Goal: Task Accomplishment & Management: Manage account settings

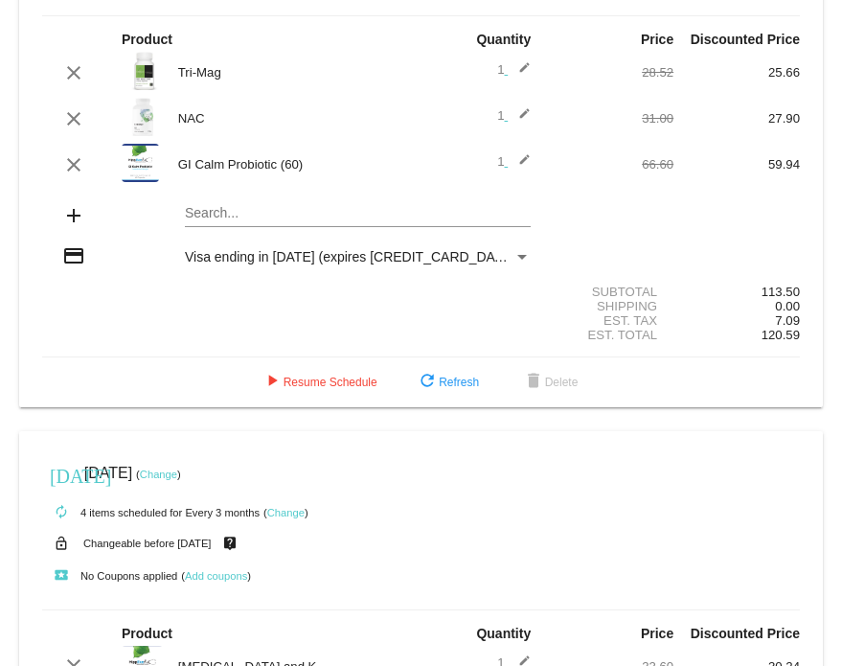
scroll to position [162, 0]
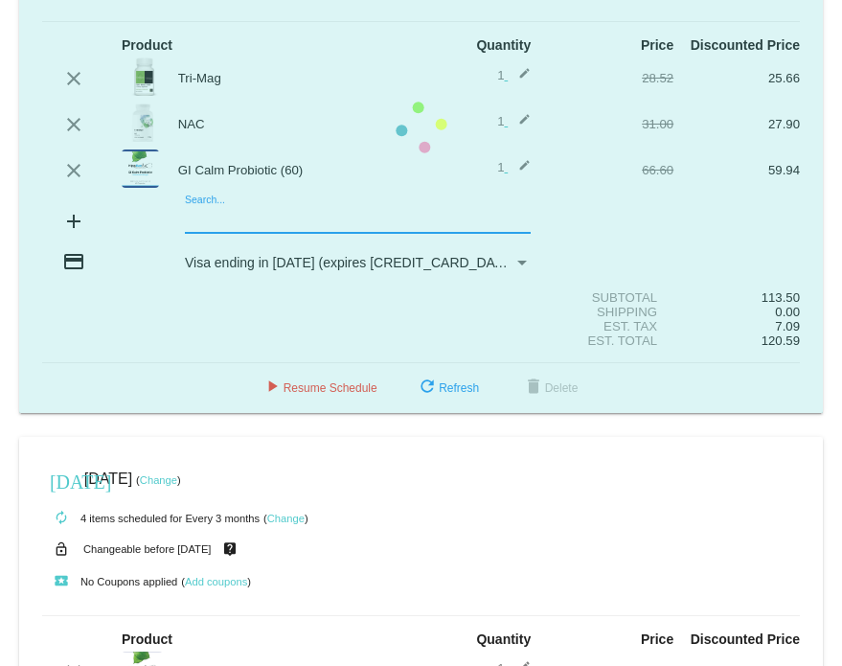
click at [209, 214] on mat-card "[DATE] [DATE] ( Change ) autorenew 3 items scheduled for Every 5 months ( Chang…" at bounding box center [421, 128] width 804 height 570
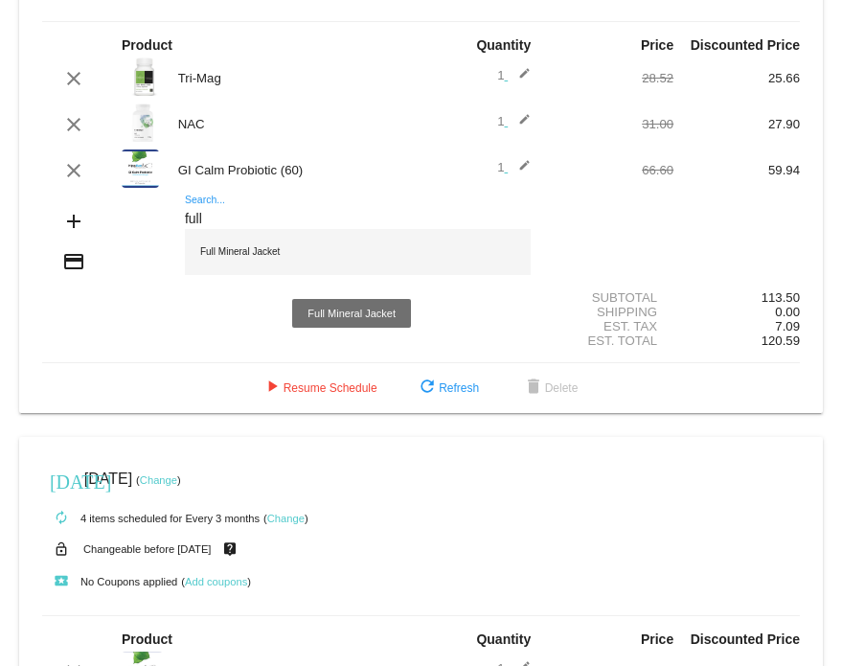
type input "full"
click at [225, 255] on div "Full Mineral Jacket" at bounding box center [358, 252] width 346 height 46
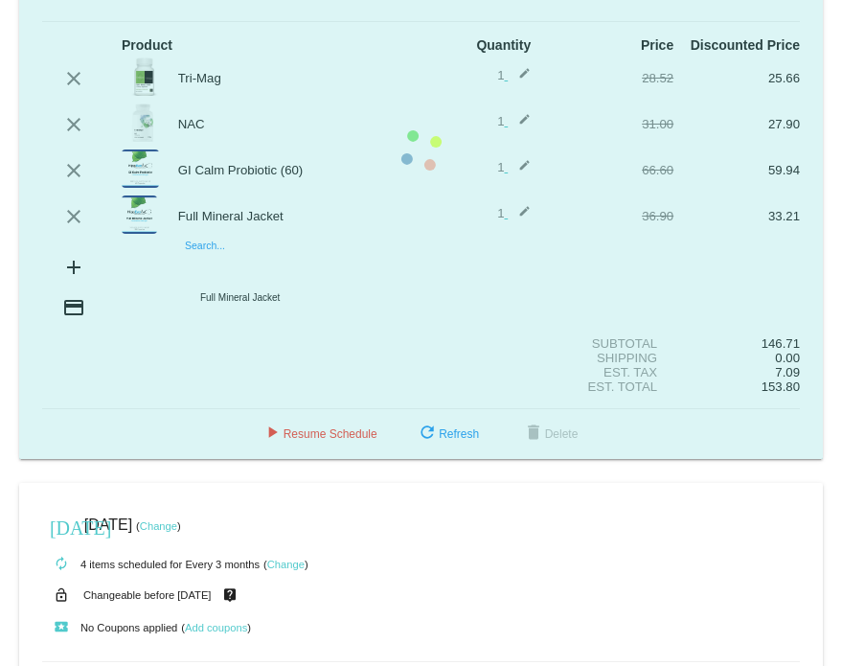
click at [206, 266] on mat-card "[DATE] [DATE] ( Change ) autorenew 4 items scheduled for Every 5 months ( Chang…" at bounding box center [421, 151] width 804 height 616
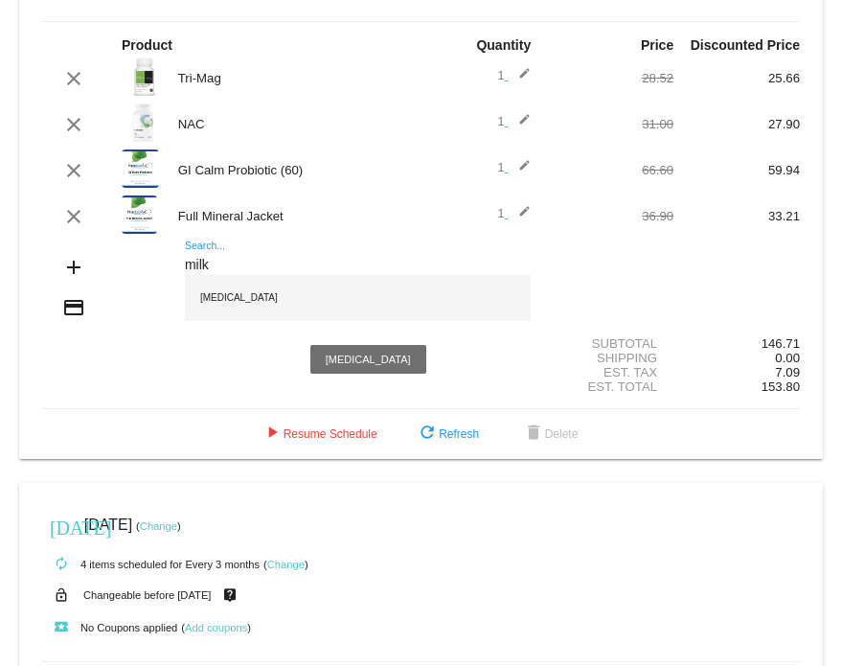
type input "milk"
click at [210, 297] on div "[MEDICAL_DATA]" at bounding box center [358, 298] width 346 height 46
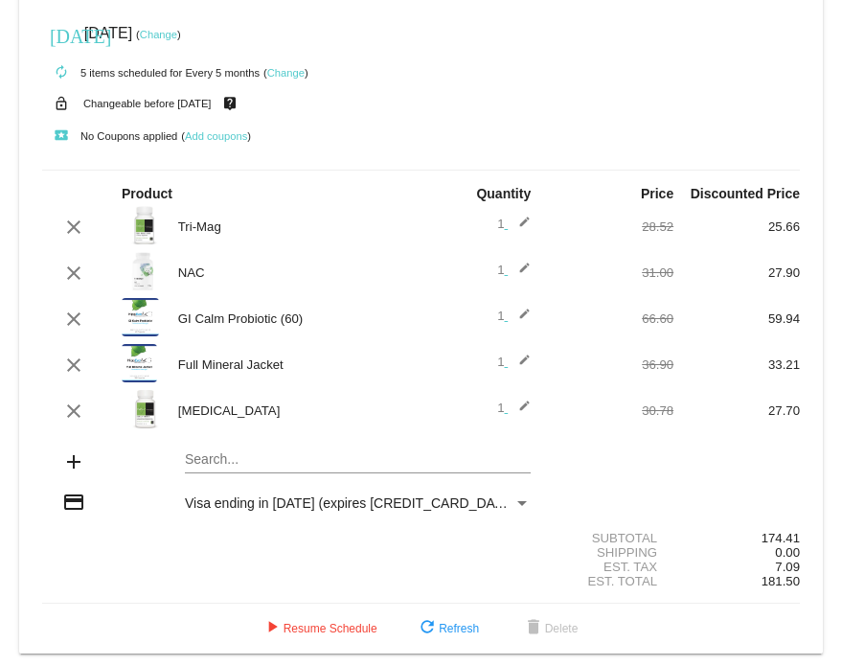
scroll to position [11, 0]
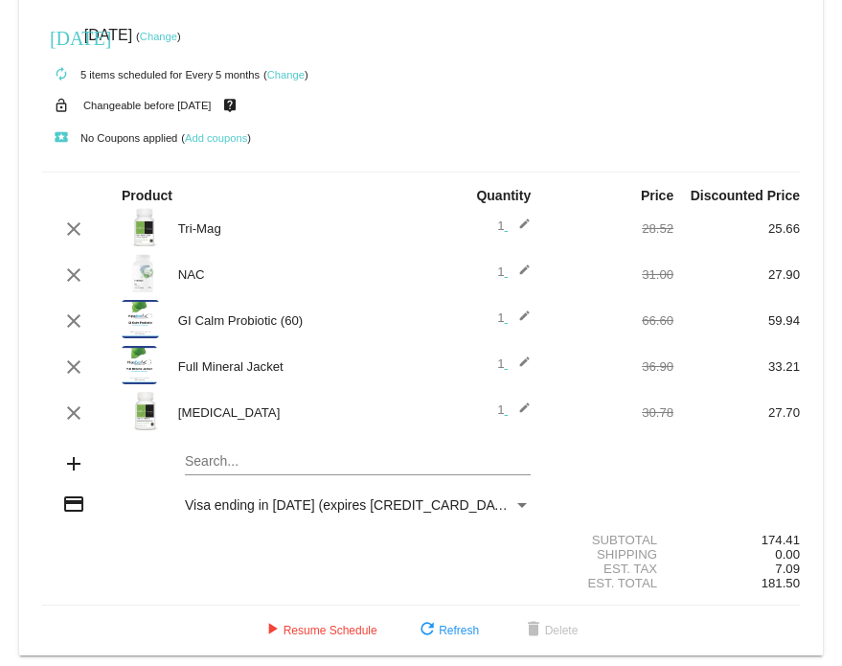
click at [177, 38] on link "Change" at bounding box center [158, 36] width 37 height 11
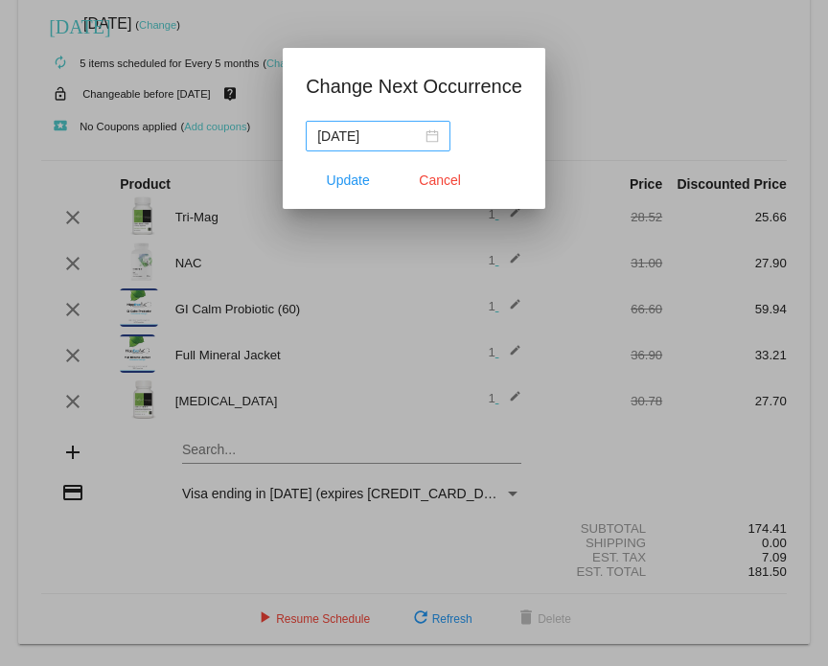
click at [428, 130] on div "[DATE]" at bounding box center [378, 136] width 122 height 21
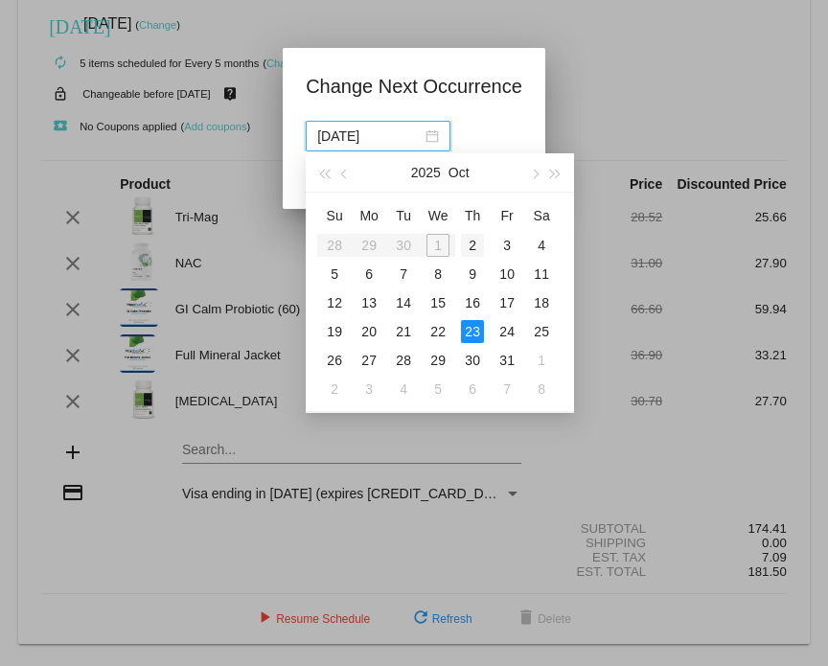
click at [477, 253] on div "2" at bounding box center [472, 245] width 23 height 23
type input "[DATE]"
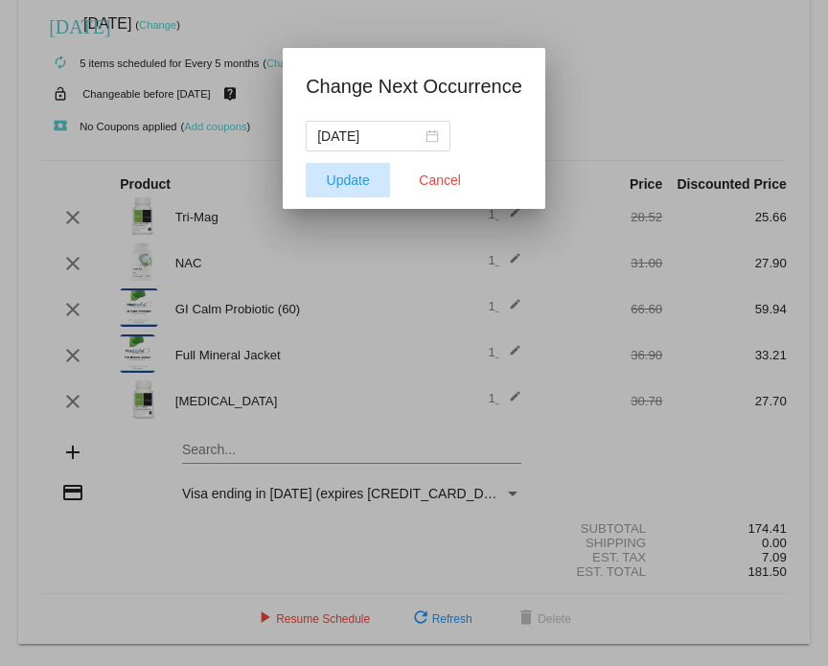
click at [358, 172] on span "Update" at bounding box center [348, 179] width 43 height 15
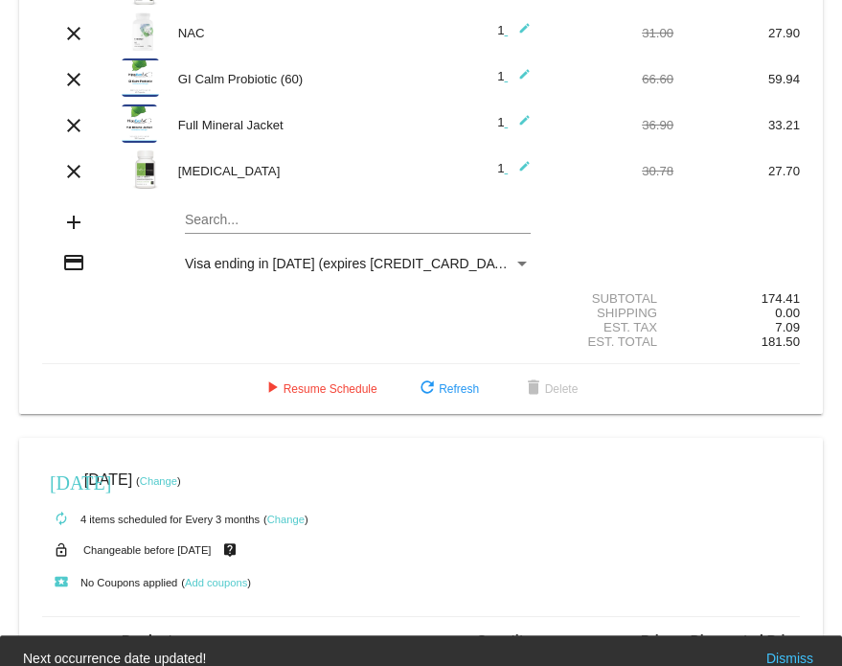
scroll to position [291, 0]
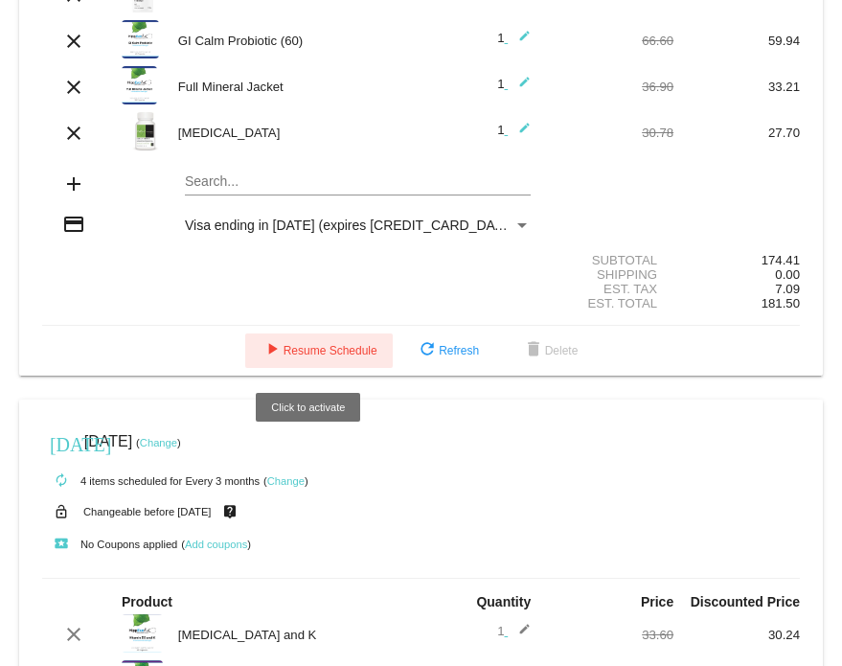
click at [312, 349] on span "play_arrow Resume Schedule" at bounding box center [319, 350] width 117 height 13
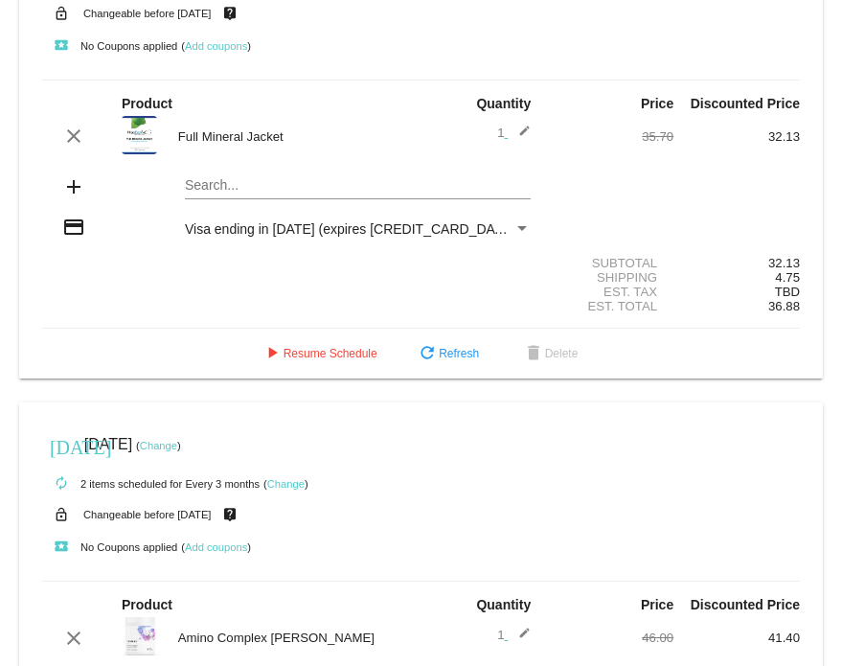
scroll to position [4024, 0]
